Goal: Information Seeking & Learning: Learn about a topic

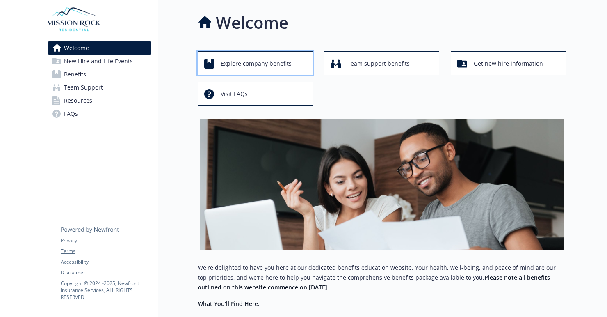
click at [252, 63] on span "Explore company benefits" at bounding box center [256, 64] width 71 height 16
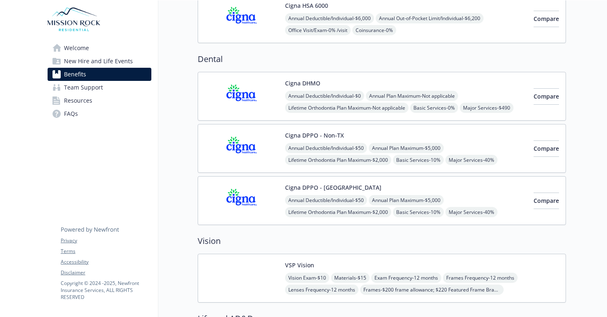
scroll to position [281, 0]
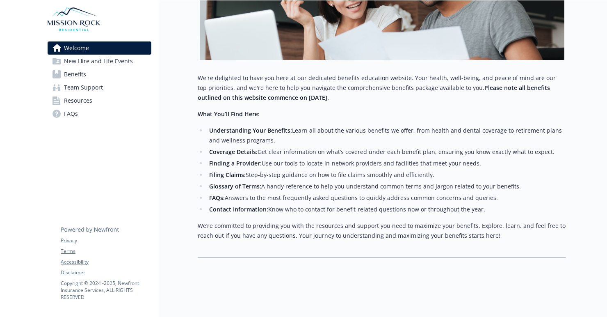
scroll to position [196, 0]
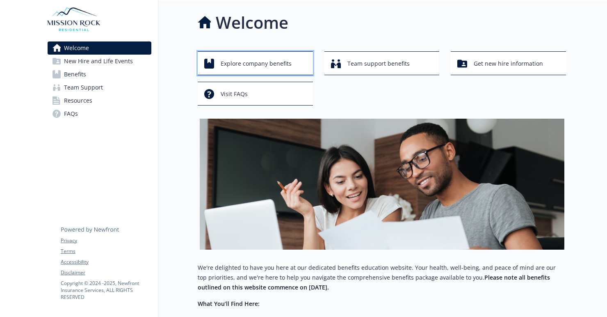
click at [265, 63] on span "Explore company benefits" at bounding box center [256, 64] width 71 height 16
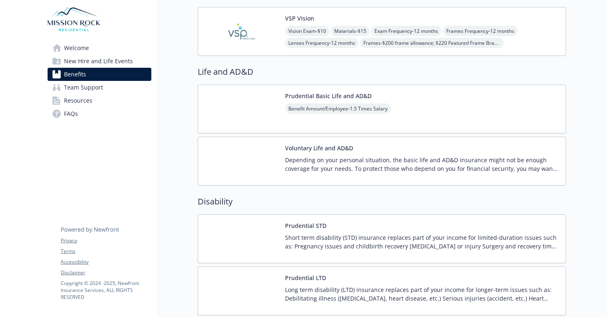
scroll to position [528, 0]
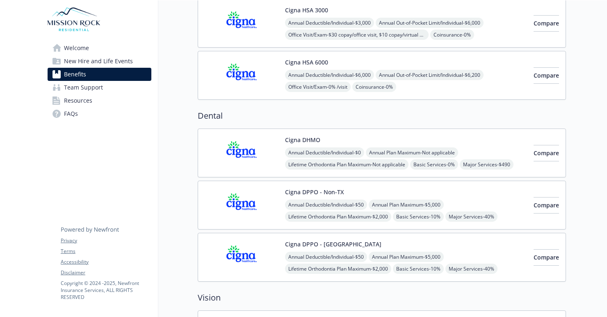
click at [246, 75] on img at bounding box center [242, 75] width 74 height 35
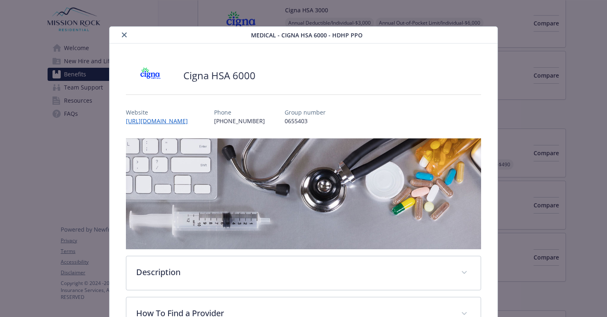
scroll to position [25, 0]
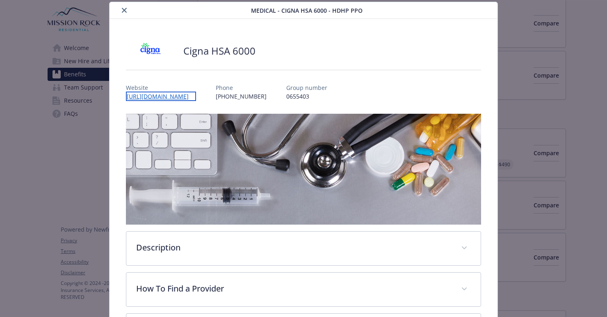
click at [156, 94] on link "https://my.cigna.com" at bounding box center [161, 95] width 70 height 9
